Goal: Check status: Check status

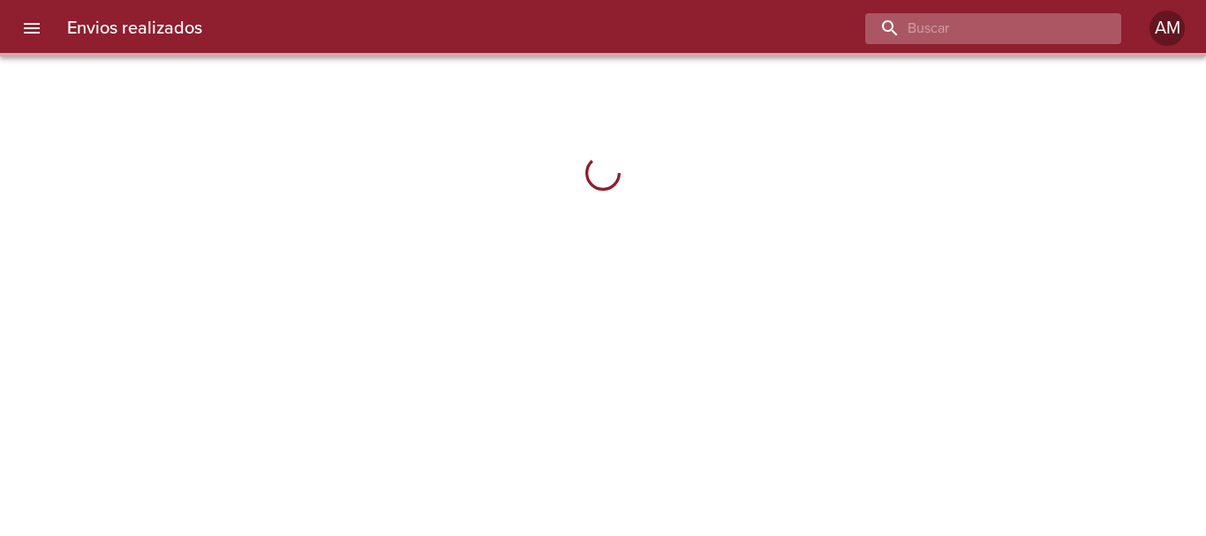
click at [1025, 39] on input "buscar" at bounding box center [978, 28] width 226 height 31
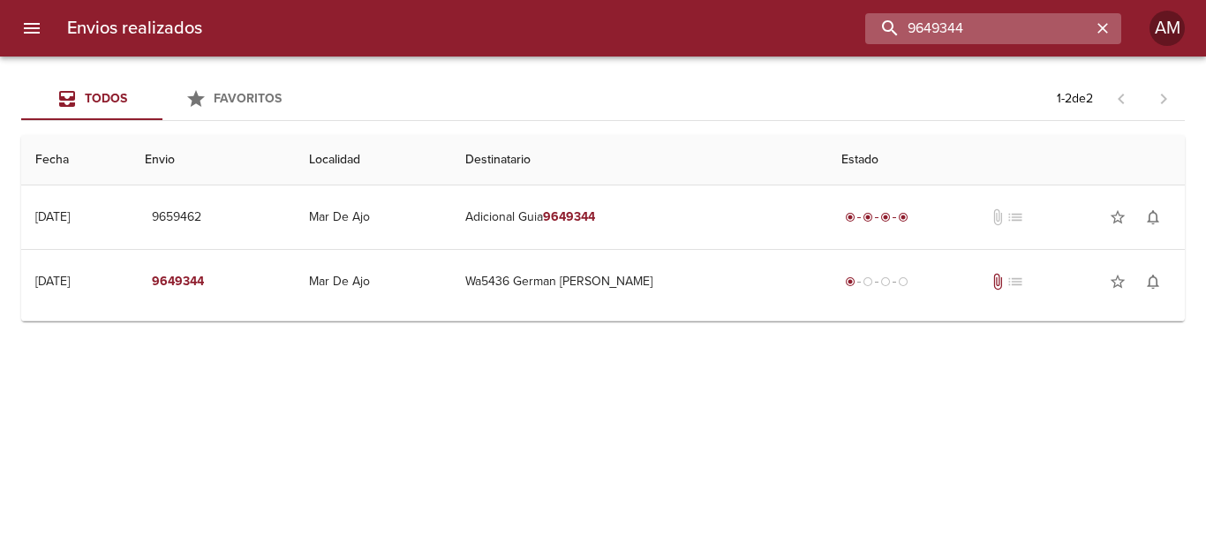
click at [1013, 29] on input "9649344" at bounding box center [978, 28] width 226 height 31
type input "9623116"
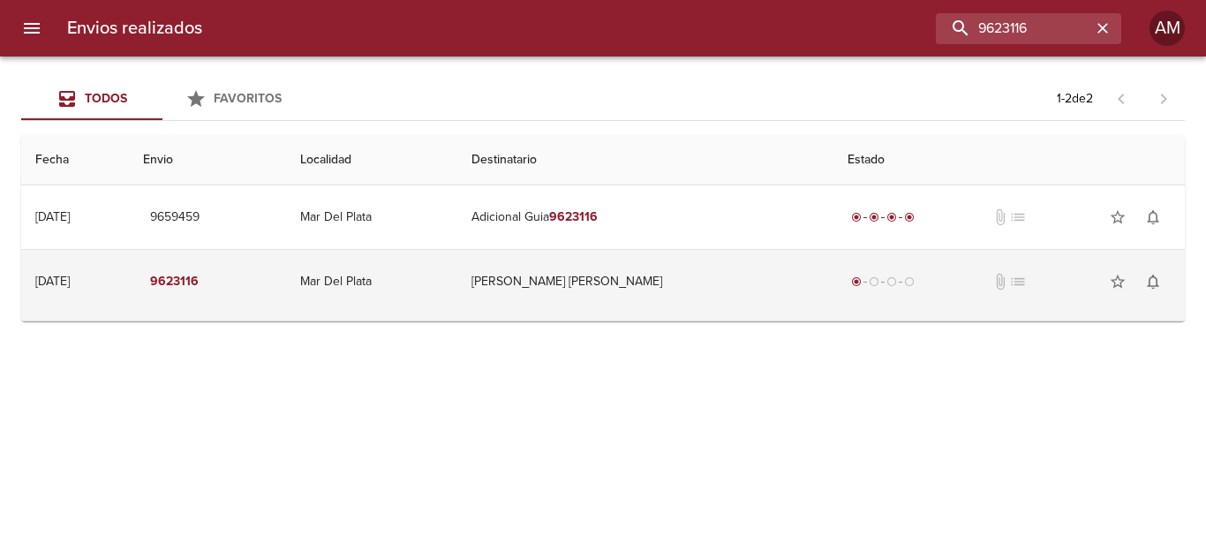
click at [614, 282] on td "[PERSON_NAME] [PERSON_NAME]" at bounding box center [644, 282] width 375 height 64
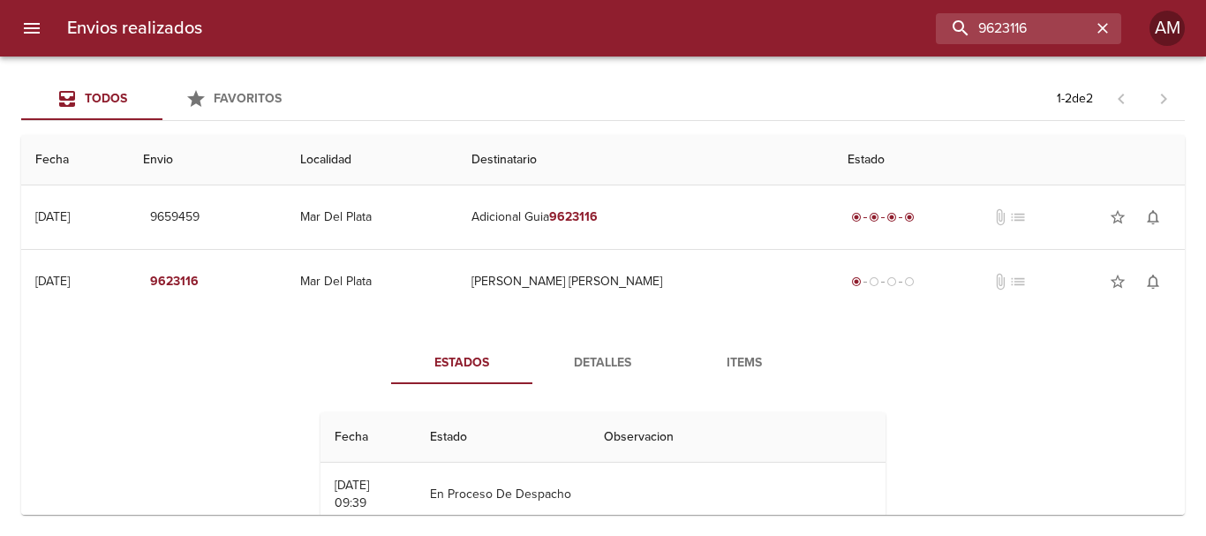
click at [598, 363] on span "Detalles" at bounding box center [603, 363] width 120 height 22
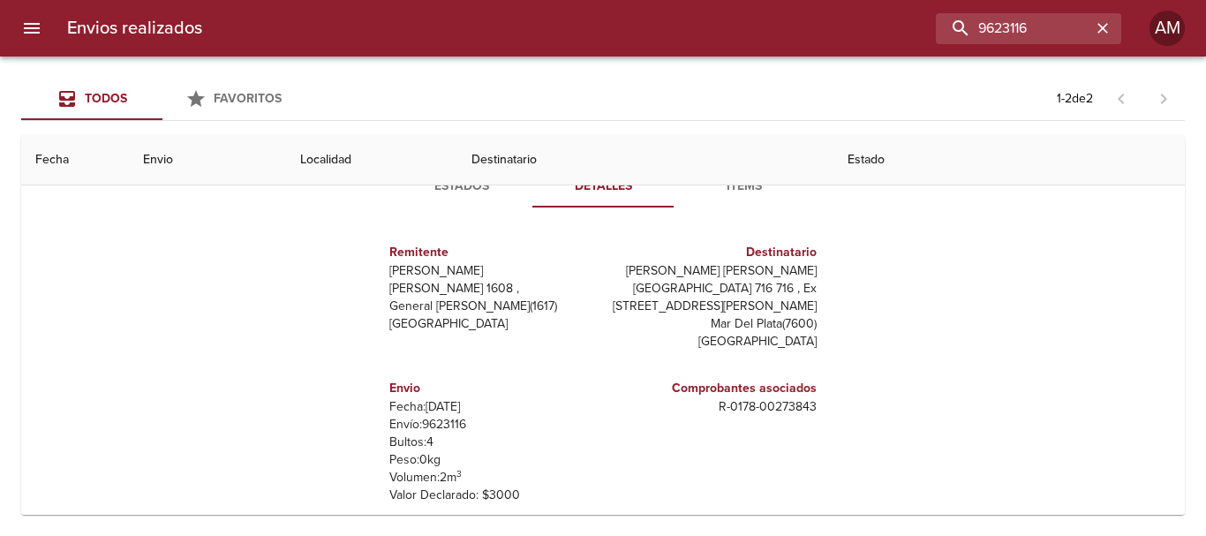
scroll to position [141, 0]
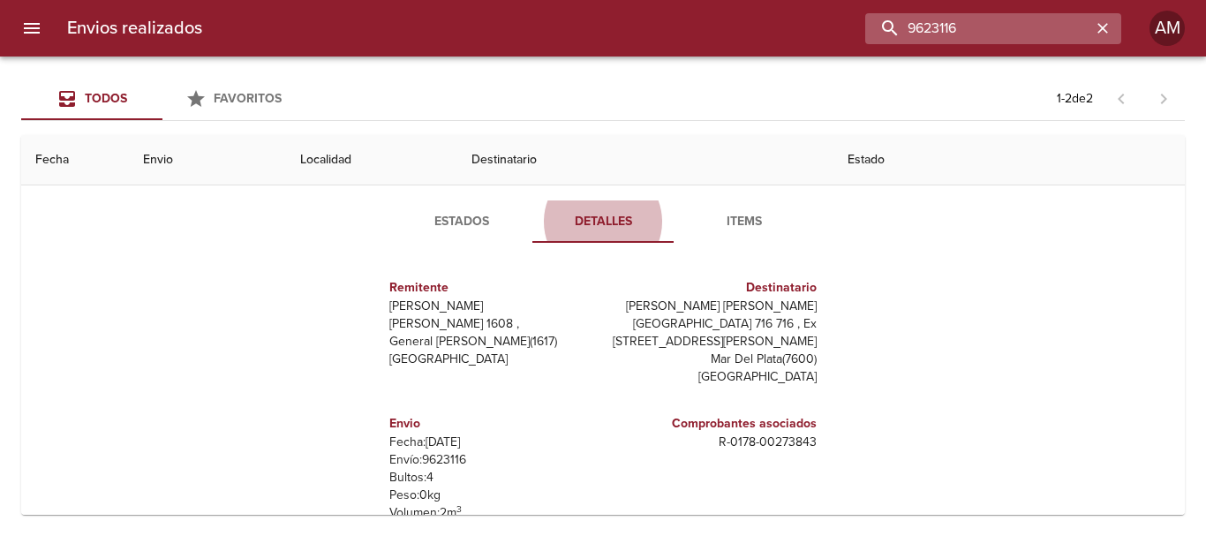
click at [1046, 34] on input "9623116" at bounding box center [978, 28] width 226 height 31
type input "9614520"
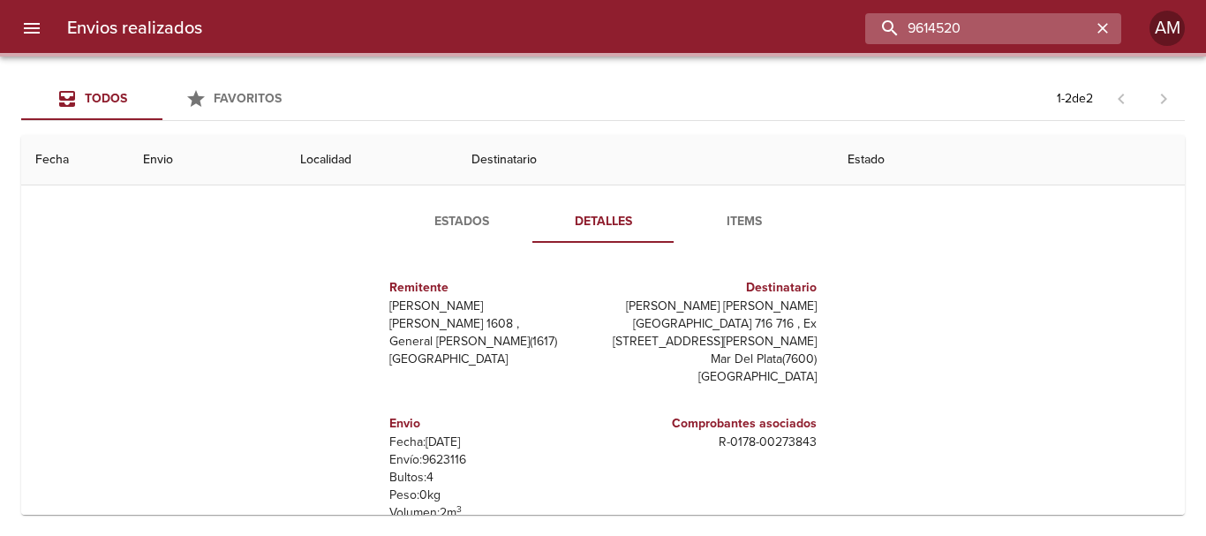
scroll to position [0, 0]
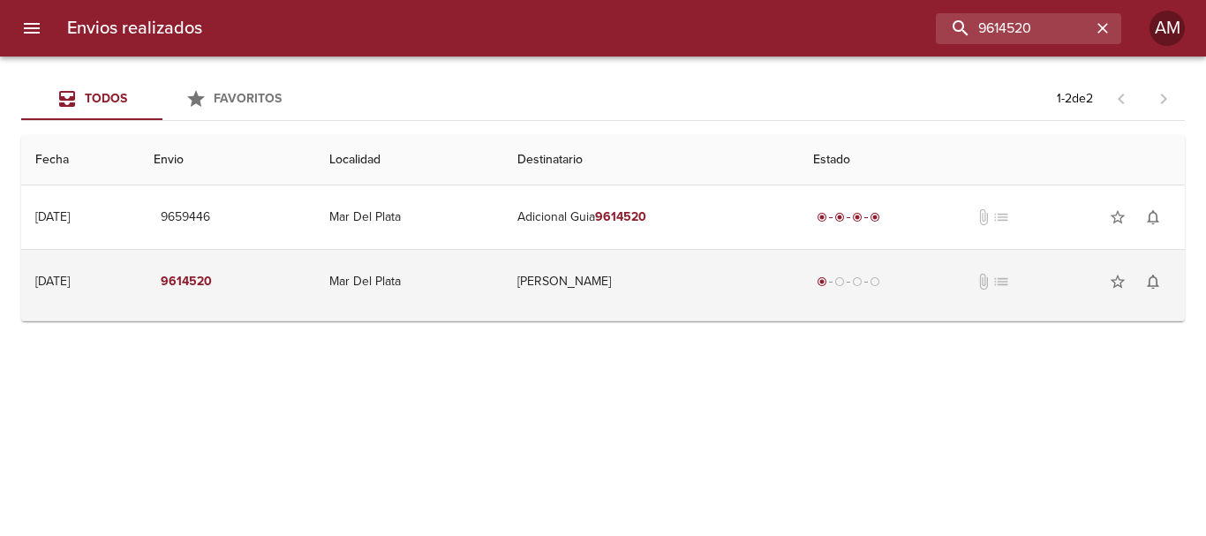
click at [622, 271] on td "[PERSON_NAME]" at bounding box center [651, 282] width 296 height 64
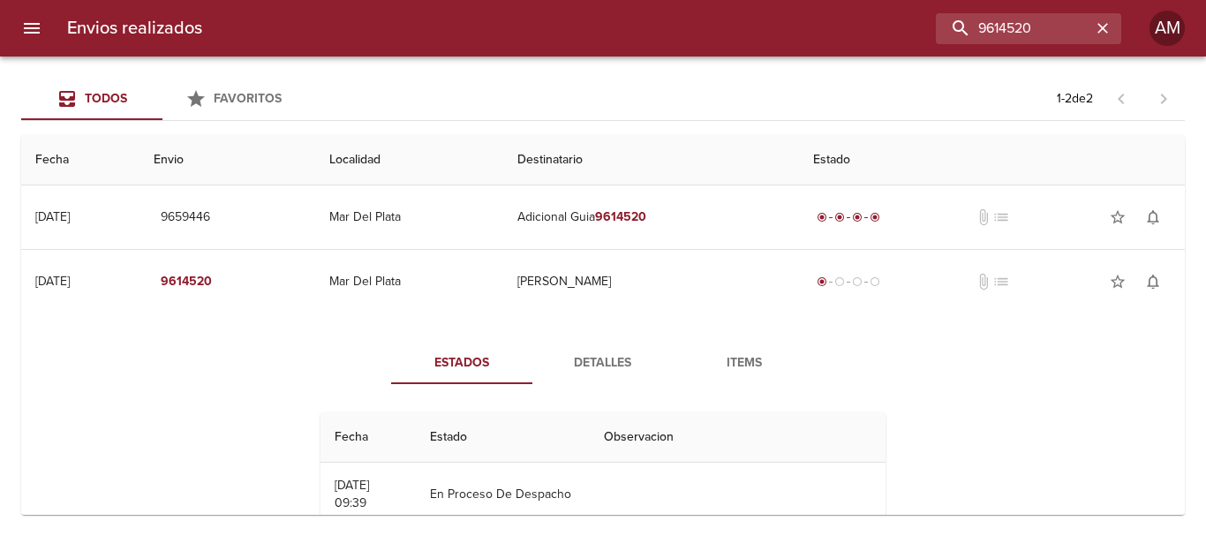
click at [579, 357] on span "Detalles" at bounding box center [603, 363] width 120 height 22
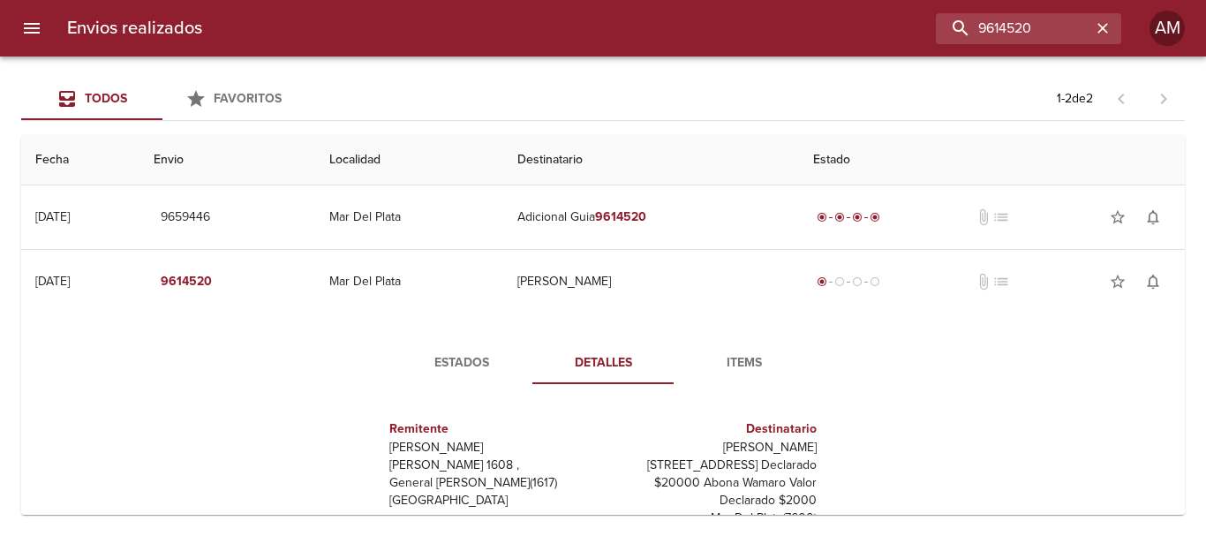
scroll to position [177, 0]
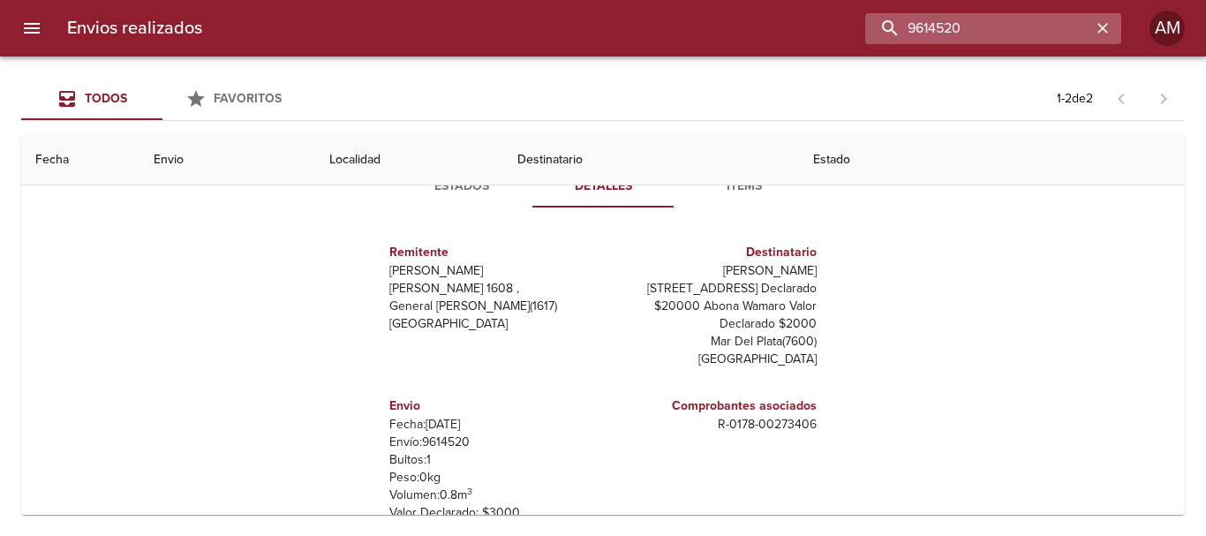
click at [1055, 33] on input "9614520" at bounding box center [978, 28] width 226 height 31
type input "9651495"
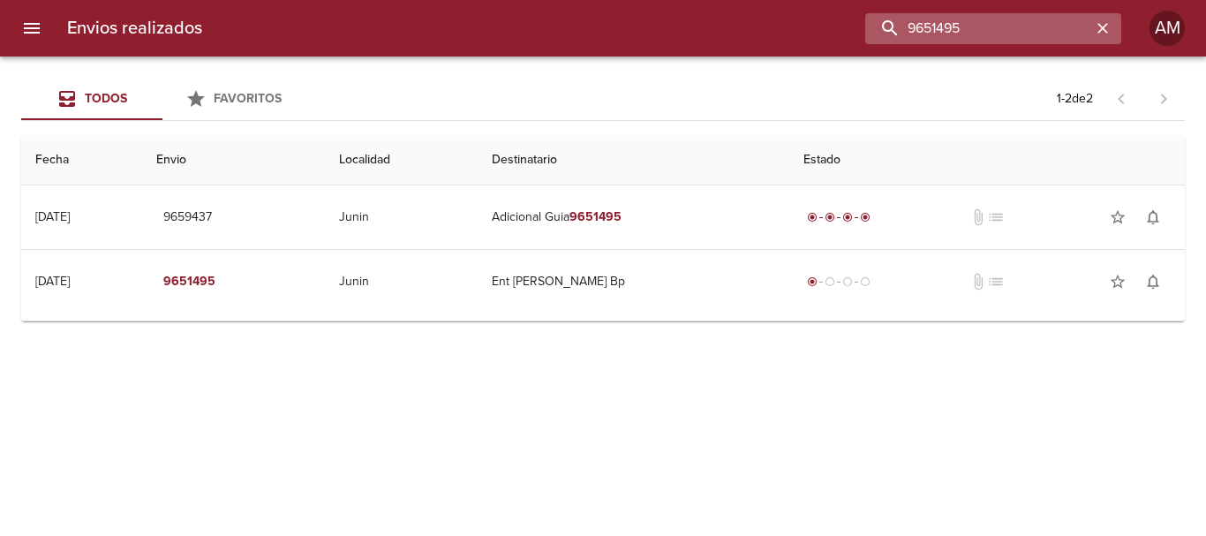
scroll to position [0, 0]
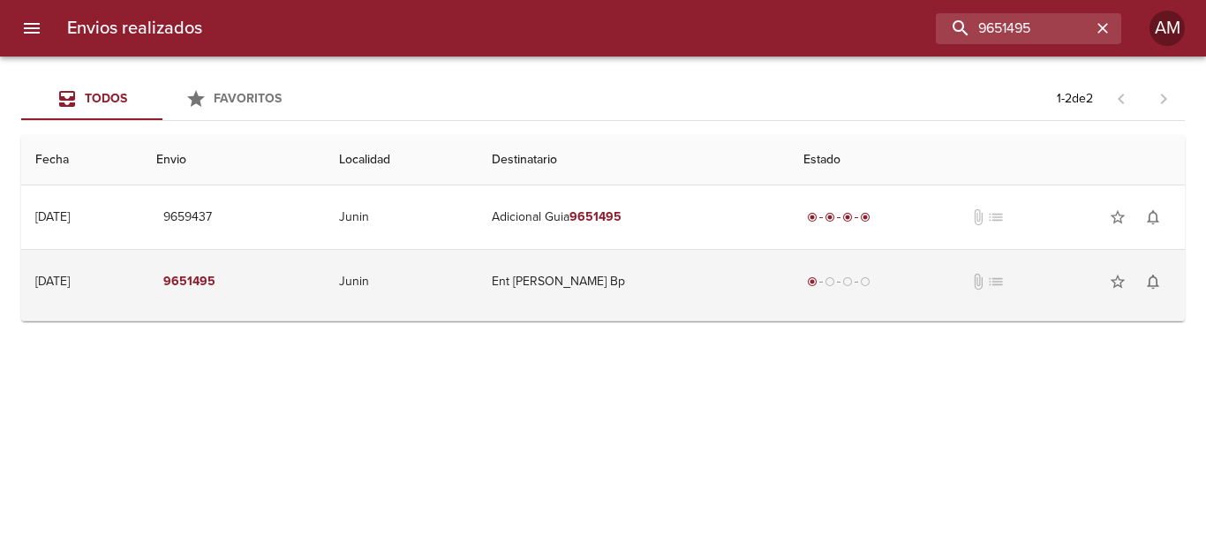
click at [609, 275] on td "Ent [PERSON_NAME] Bp" at bounding box center [634, 282] width 312 height 64
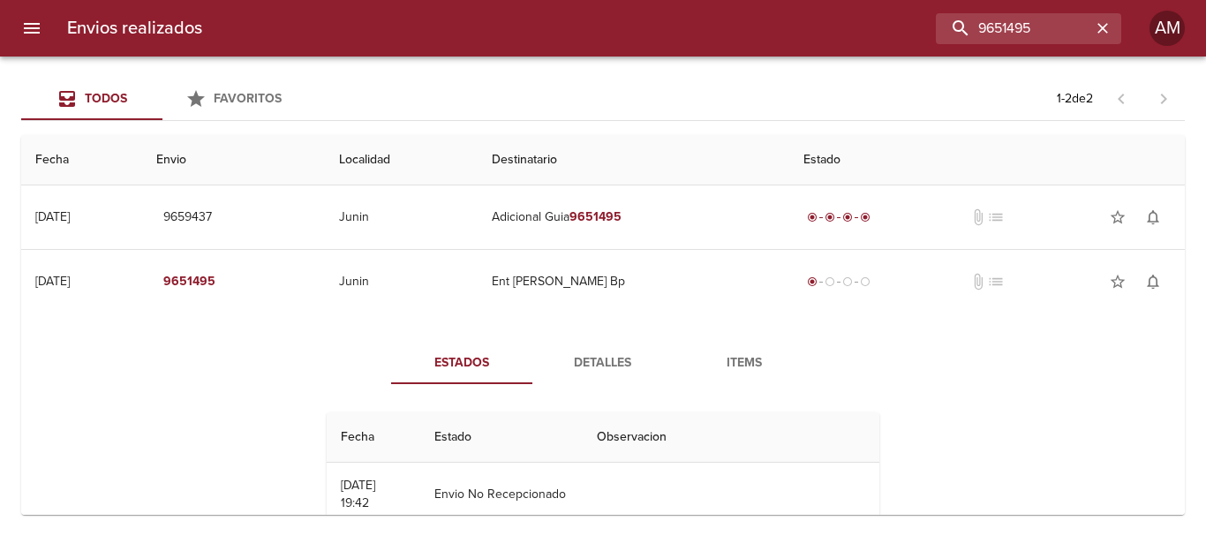
click at [577, 361] on span "Detalles" at bounding box center [603, 363] width 120 height 22
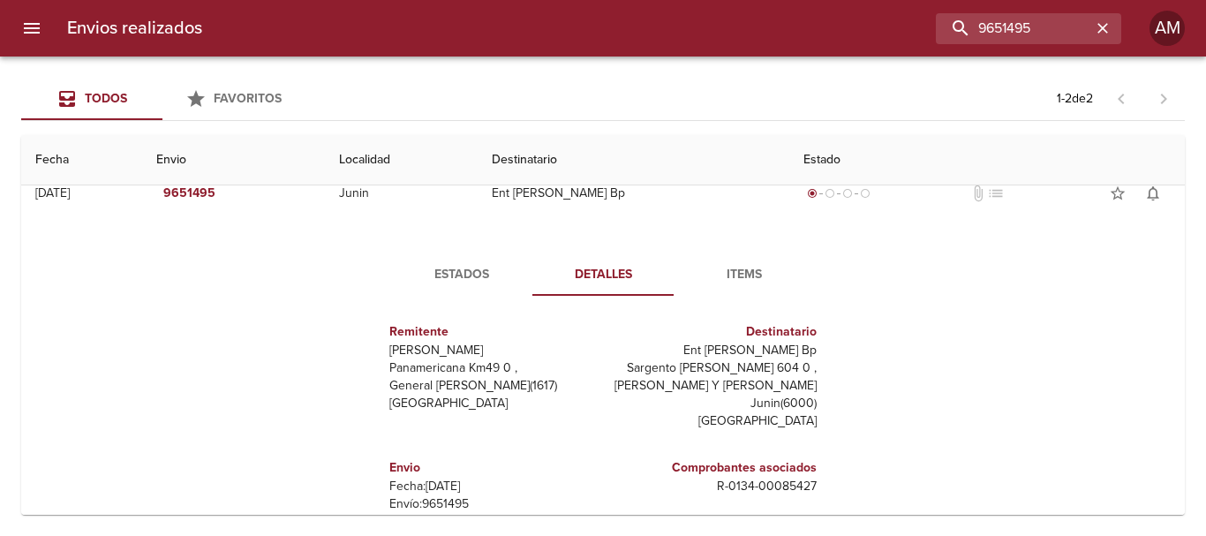
scroll to position [177, 0]
